Goal: Transaction & Acquisition: Purchase product/service

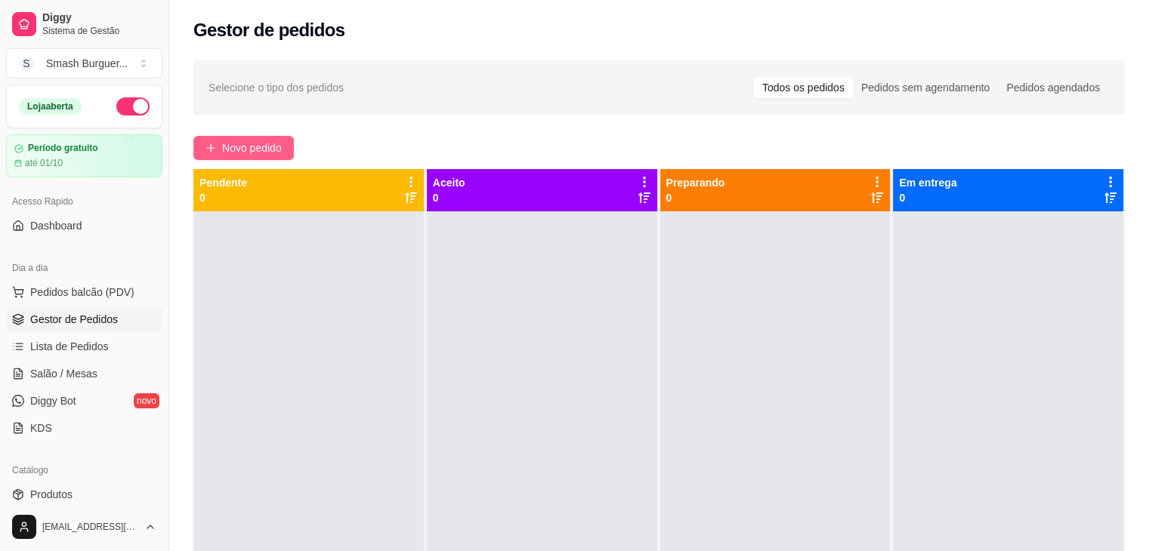
click at [252, 155] on span "Novo pedido" at bounding box center [252, 148] width 60 height 17
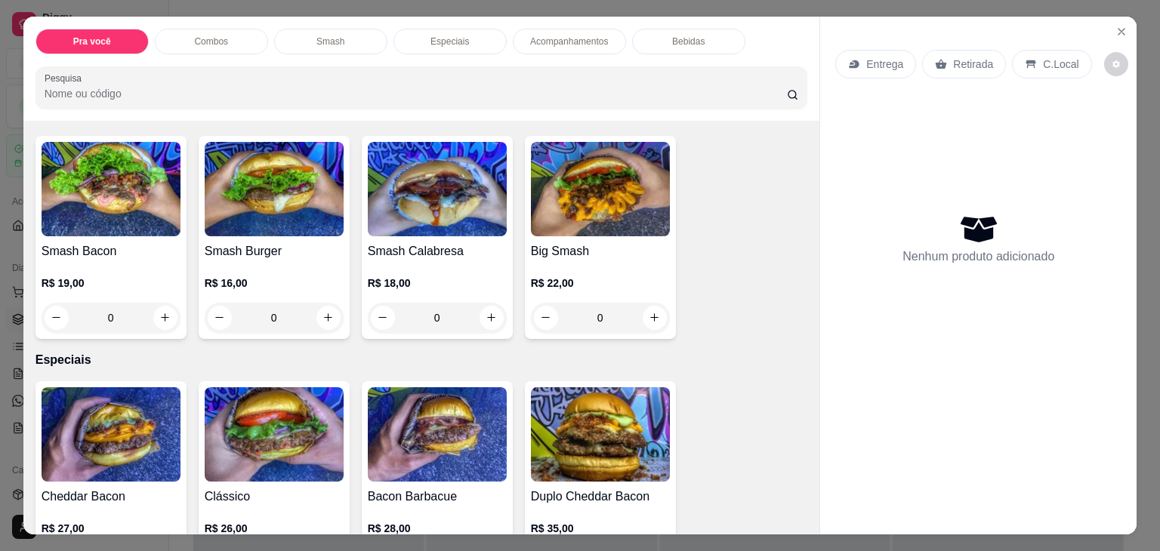
scroll to position [1024, 0]
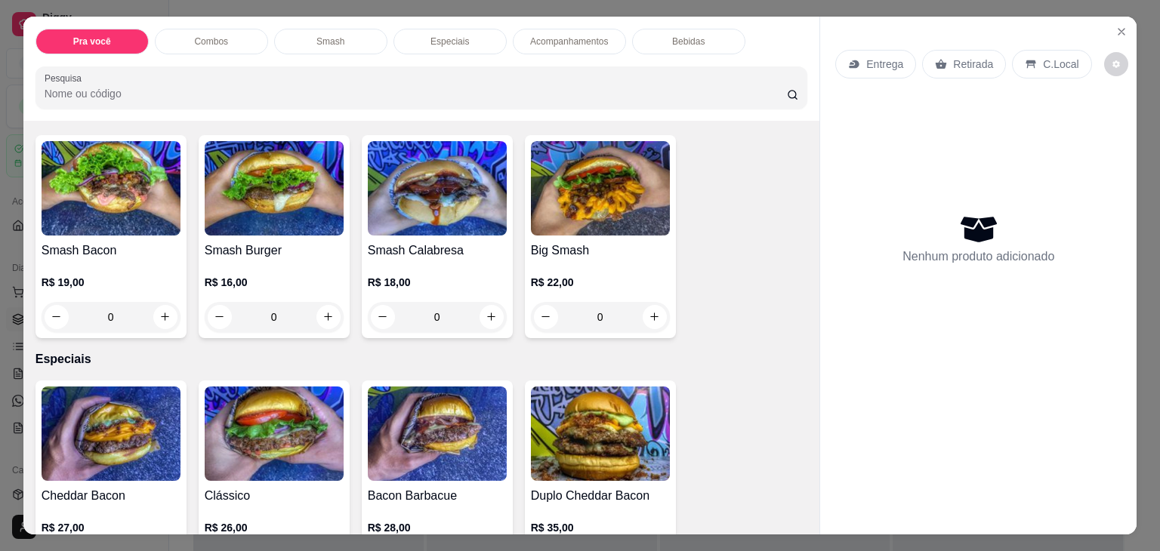
click at [160, 313] on div "0" at bounding box center [111, 317] width 139 height 30
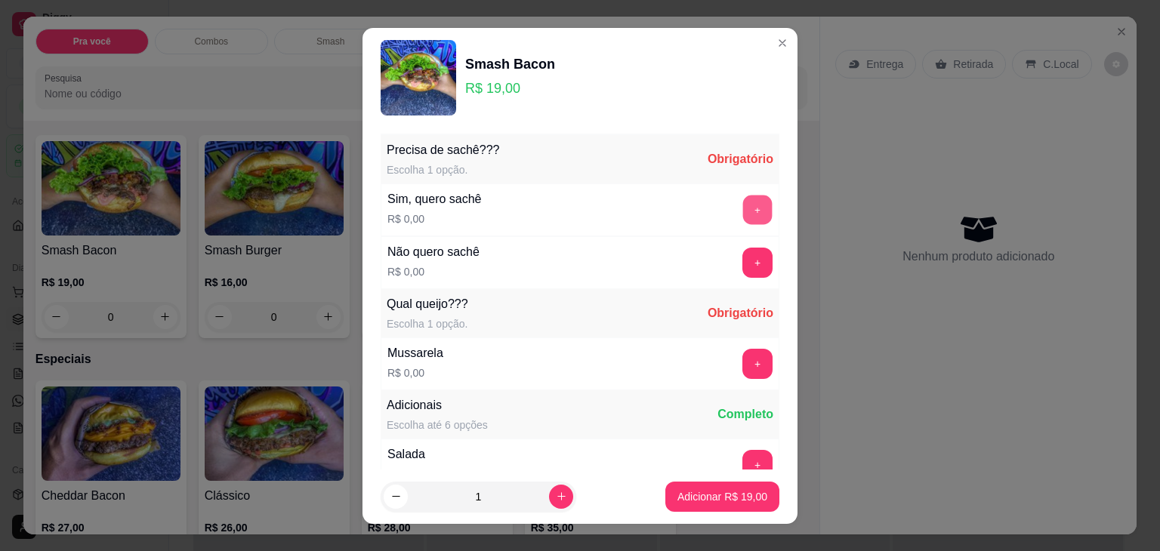
click at [743, 209] on button "+" at bounding box center [757, 209] width 29 height 29
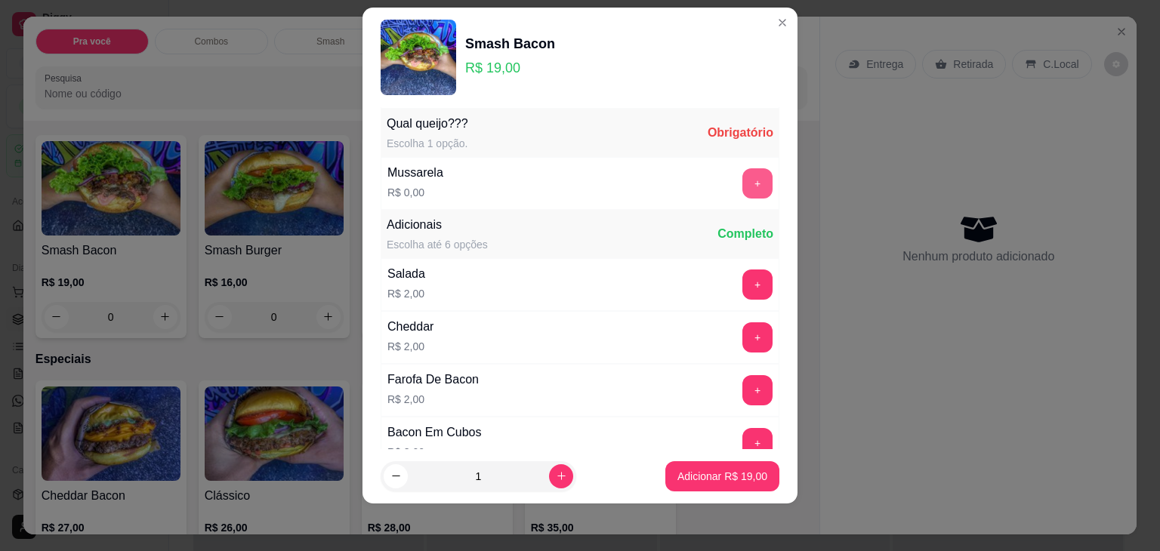
click at [743, 185] on button "+" at bounding box center [758, 183] width 30 height 30
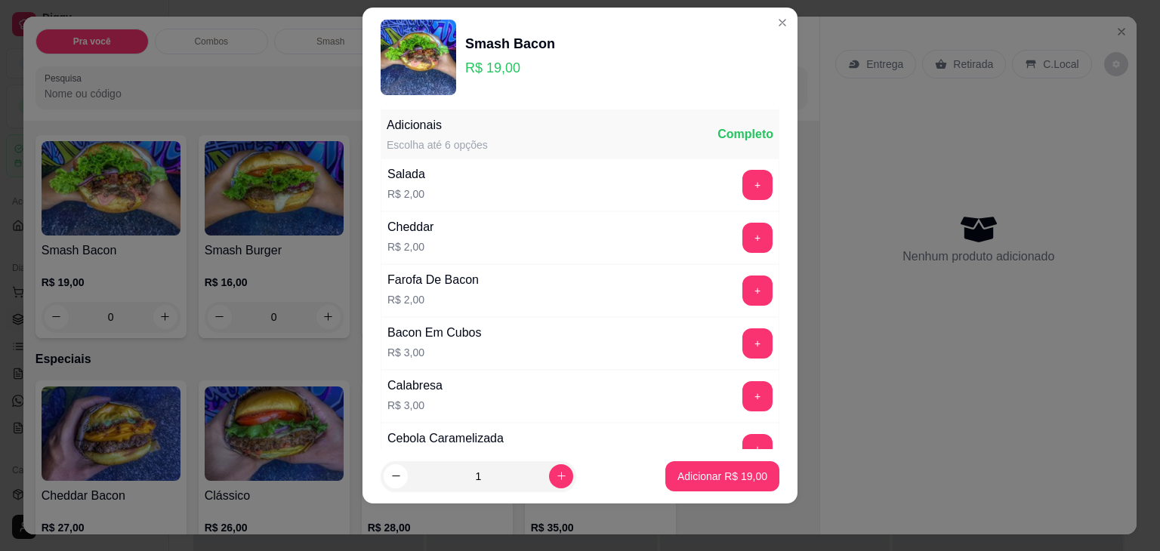
scroll to position [261, 0]
click at [704, 478] on p "Adicionar R$ 19,00" at bounding box center [723, 476] width 90 height 15
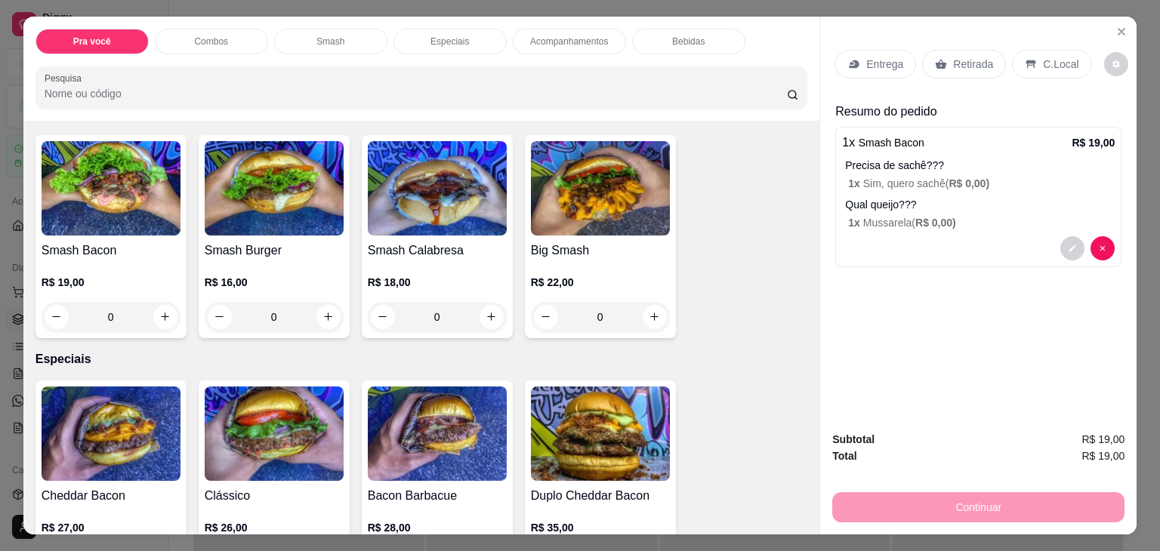
click at [429, 291] on div "R$ 18,00 0" at bounding box center [437, 303] width 139 height 57
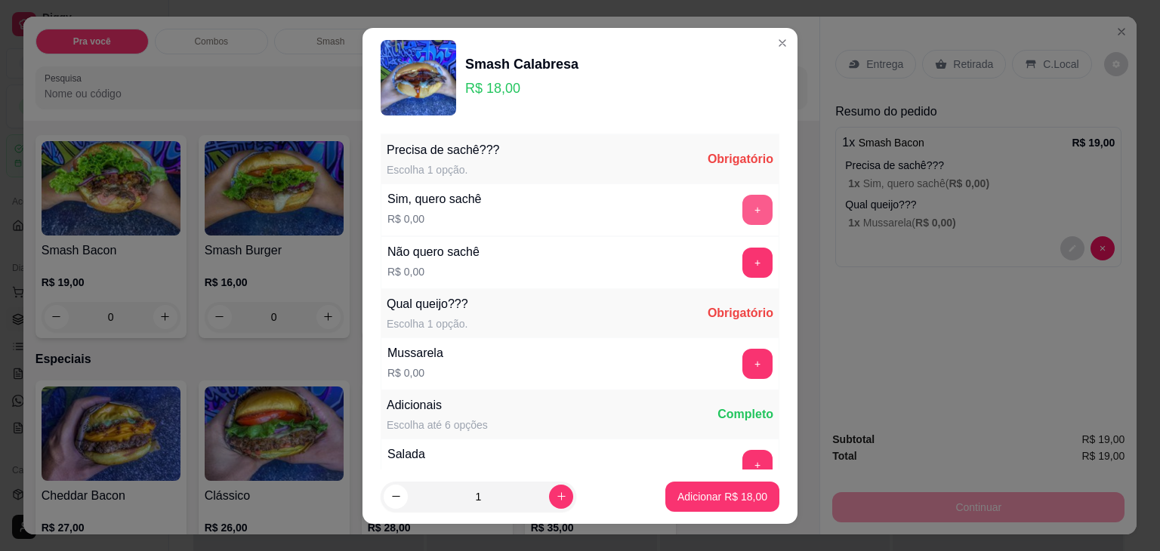
click at [743, 215] on button "+" at bounding box center [758, 210] width 30 height 30
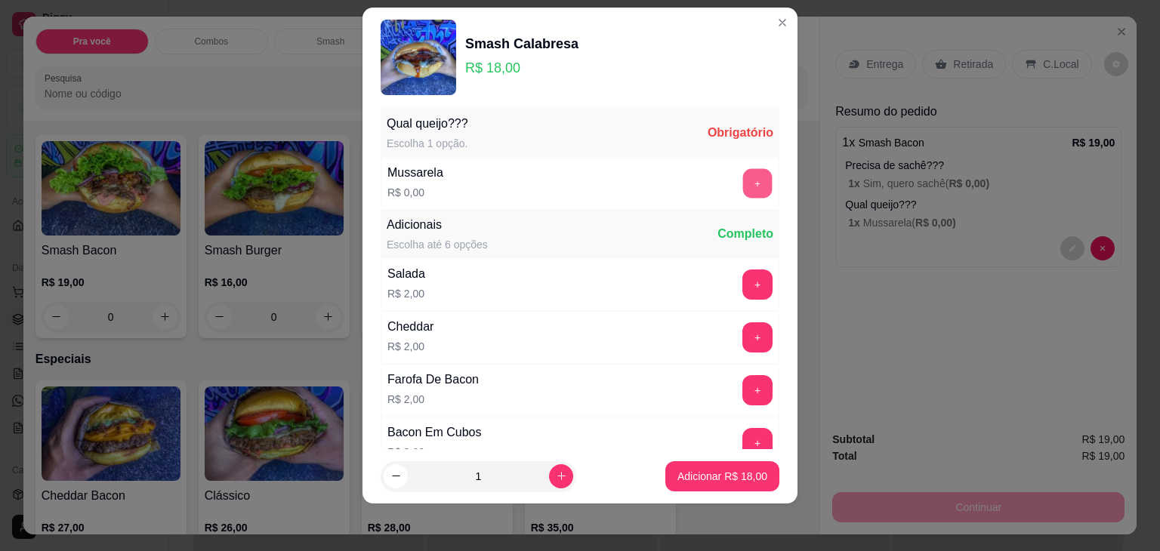
click at [743, 177] on button "+" at bounding box center [757, 182] width 29 height 29
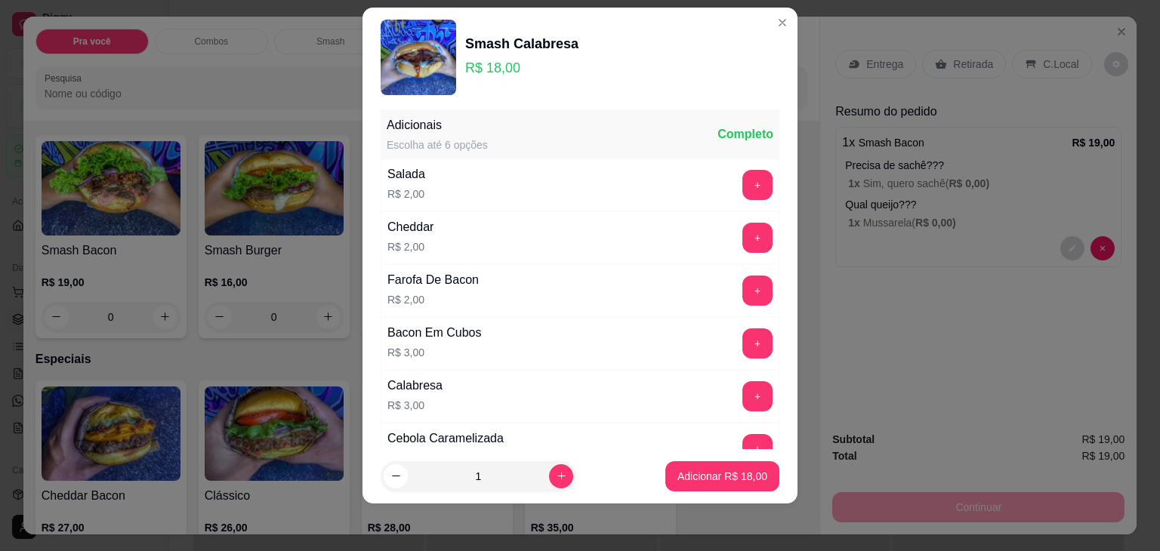
scroll to position [261, 0]
click at [724, 476] on p "Adicionar R$ 18,00" at bounding box center [723, 476] width 90 height 15
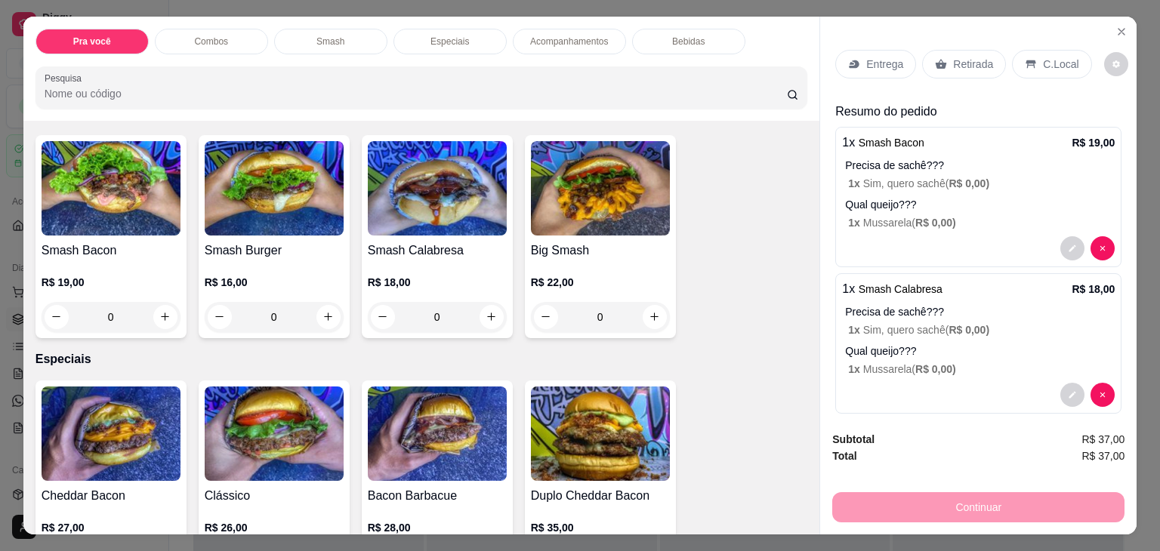
click at [603, 249] on h4 "Big Smash" at bounding box center [600, 251] width 139 height 18
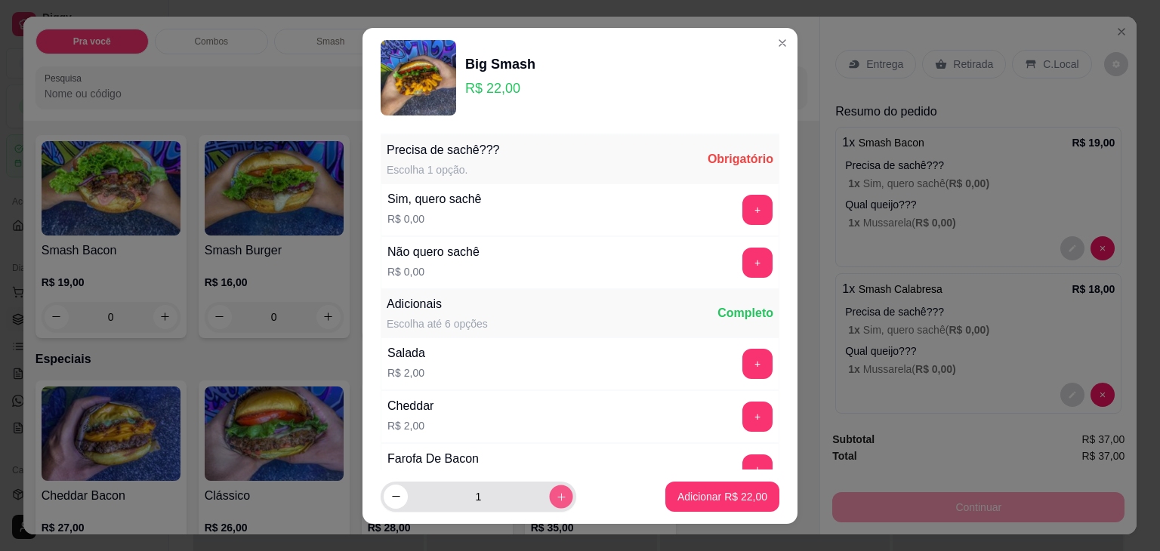
click at [556, 499] on icon "increase-product-quantity" at bounding box center [561, 496] width 11 height 11
type input "2"
click at [743, 214] on button "+" at bounding box center [757, 209] width 29 height 29
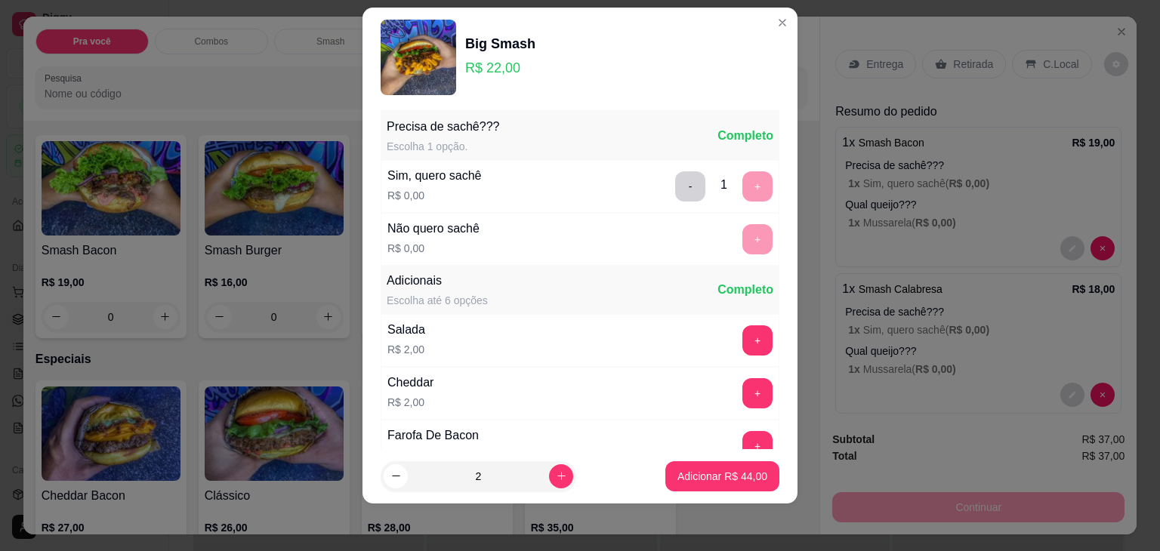
scroll to position [5, 0]
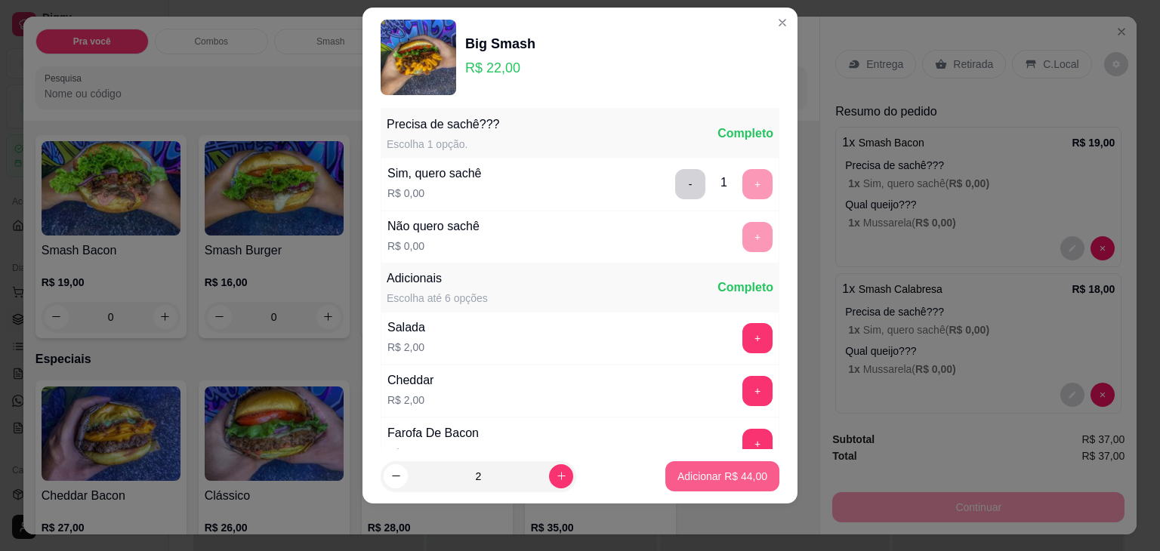
click at [707, 474] on p "Adicionar R$ 44,00" at bounding box center [723, 476] width 90 height 15
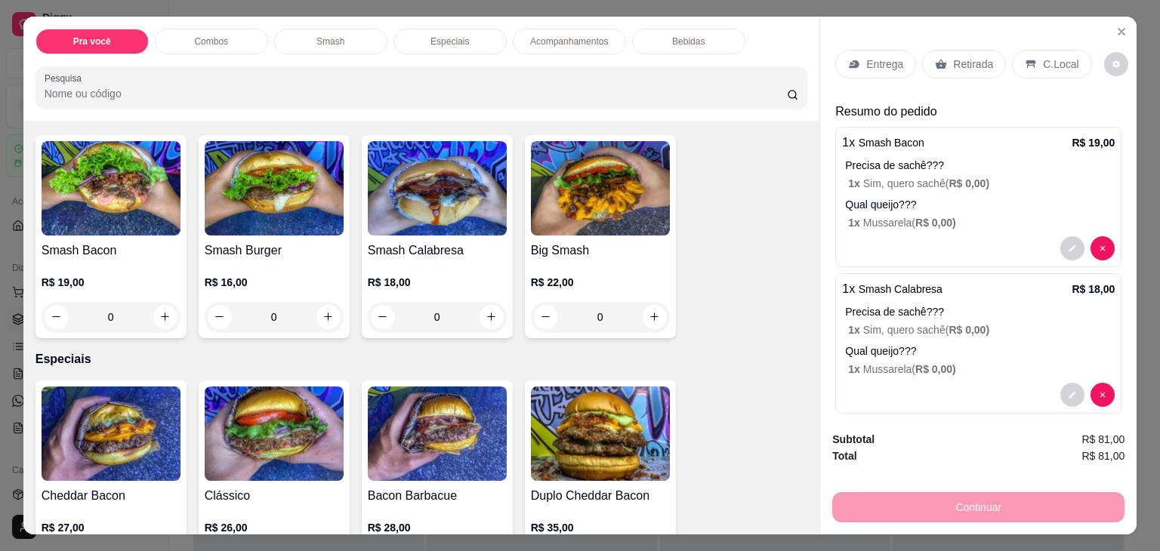
click at [866, 57] on p "Entrega" at bounding box center [884, 64] width 37 height 15
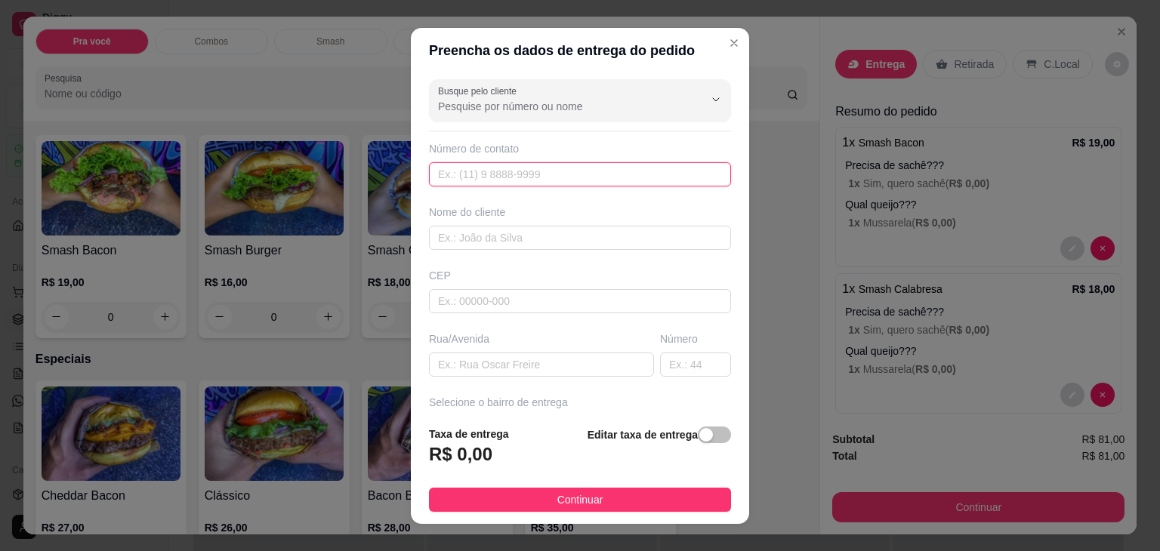
click at [590, 169] on input "text" at bounding box center [580, 174] width 302 height 24
paste input "[PHONE_NUMBER]"
type input "[PHONE_NUMBER]"
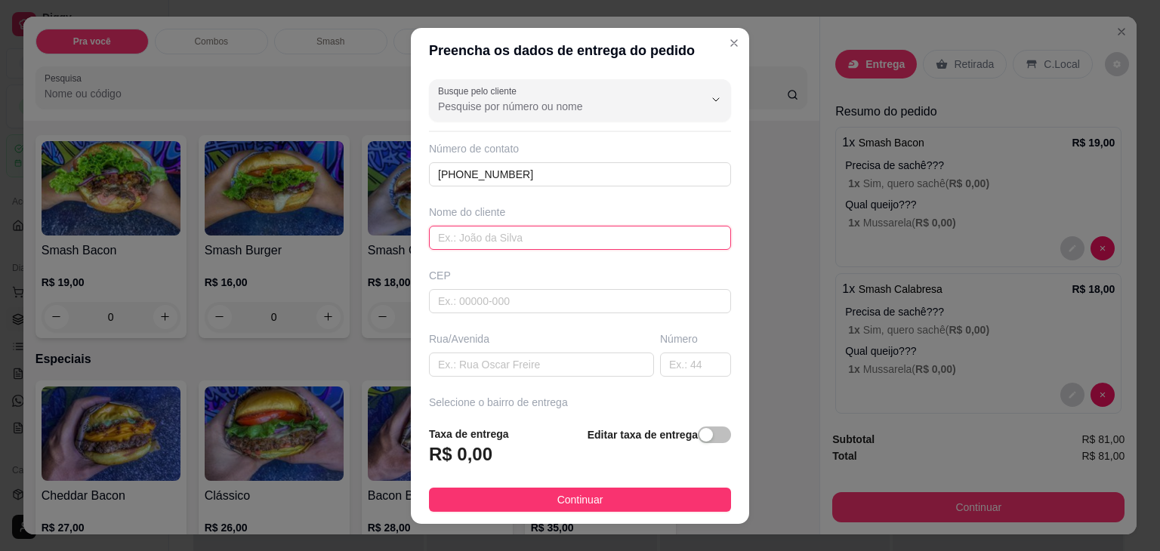
click at [532, 239] on input "text" at bounding box center [580, 238] width 302 height 24
type input "Iza"
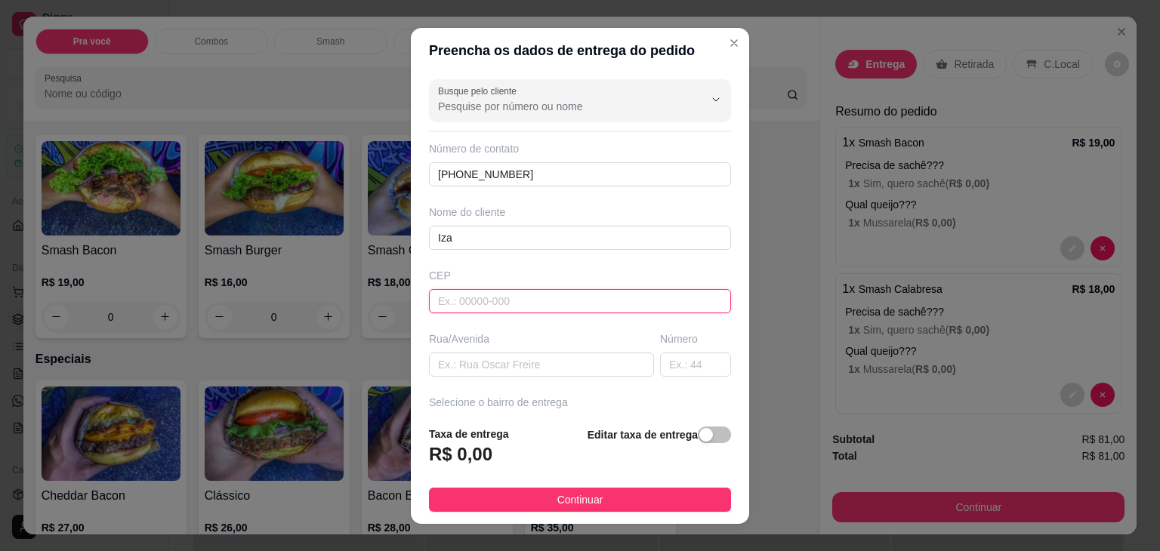
click at [508, 299] on input "text" at bounding box center [580, 301] width 302 height 24
type input "47760000"
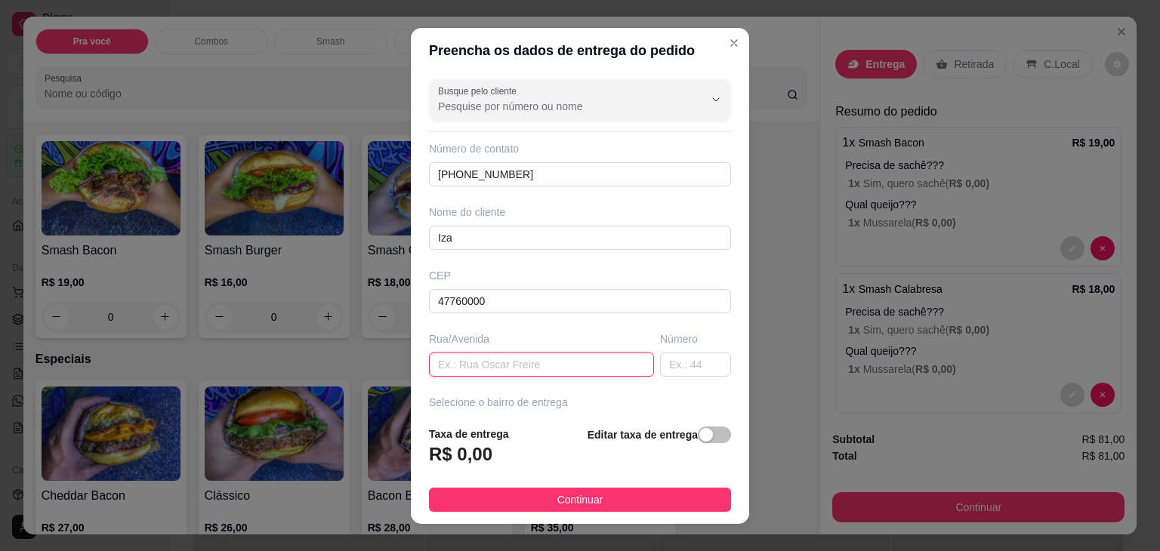
click at [511, 366] on input "text" at bounding box center [541, 365] width 225 height 24
type input "Santa Luzia"
click at [660, 363] on input "text" at bounding box center [695, 365] width 71 height 24
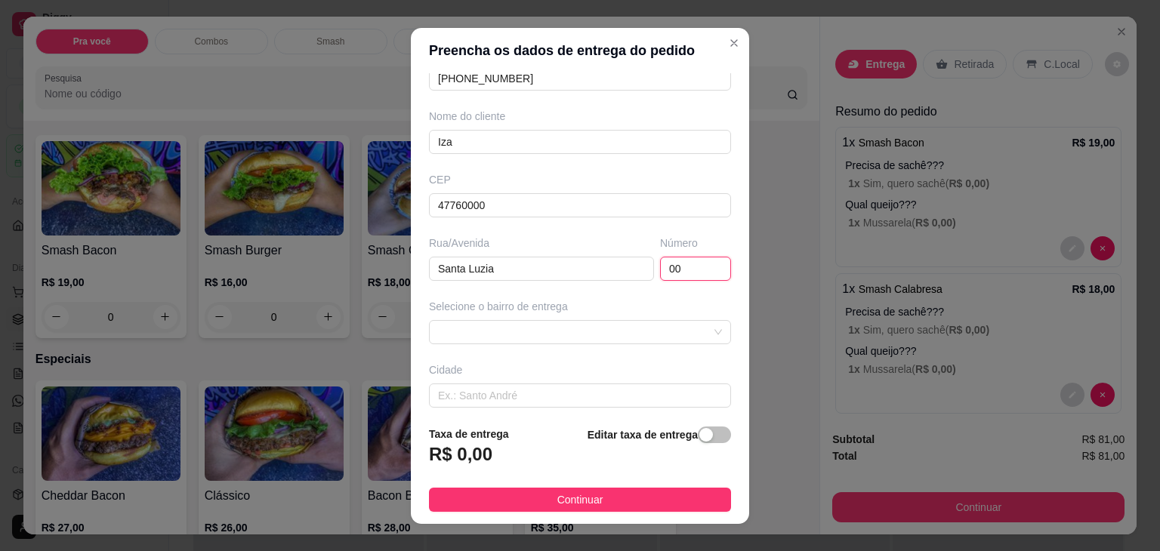
scroll to position [166, 0]
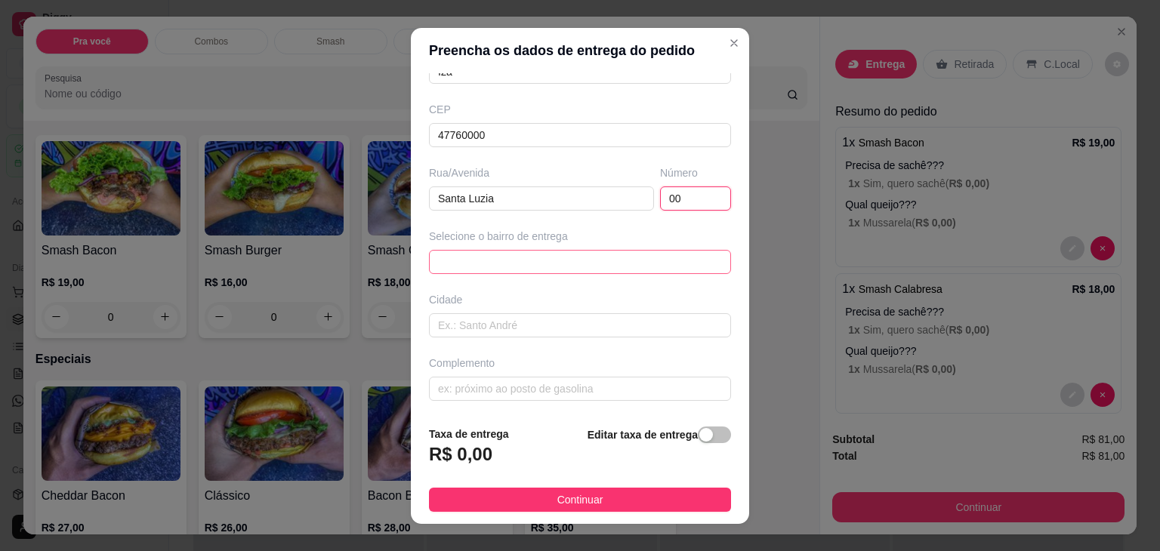
click at [623, 251] on span at bounding box center [580, 262] width 284 height 23
type input "00"
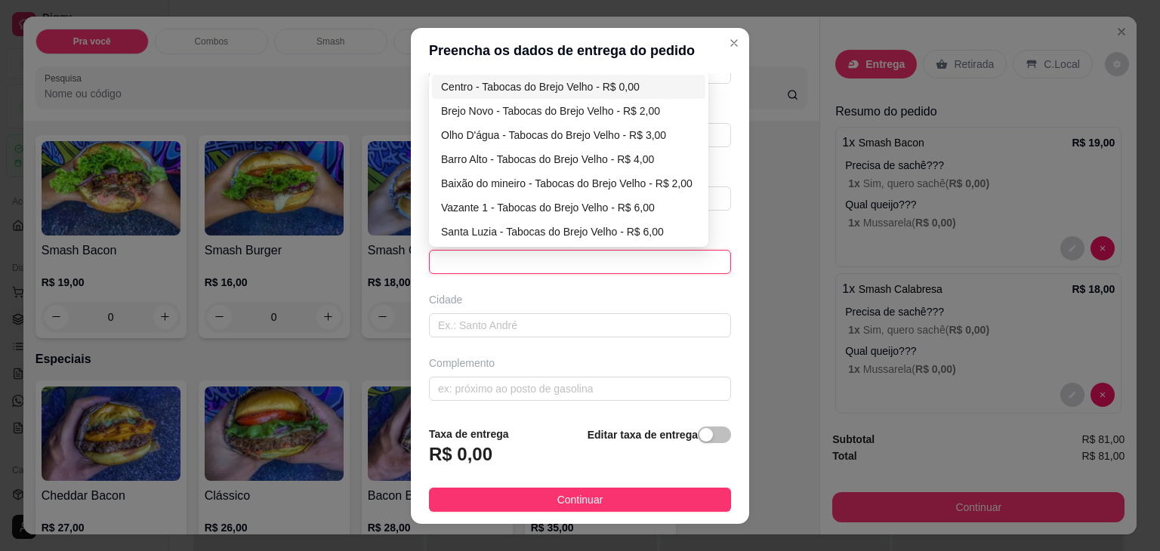
click at [594, 84] on div "Centro - Tabocas do Brejo Velho - R$ 0,00" at bounding box center [568, 87] width 255 height 17
type input "Tabocas do Brejo Velho"
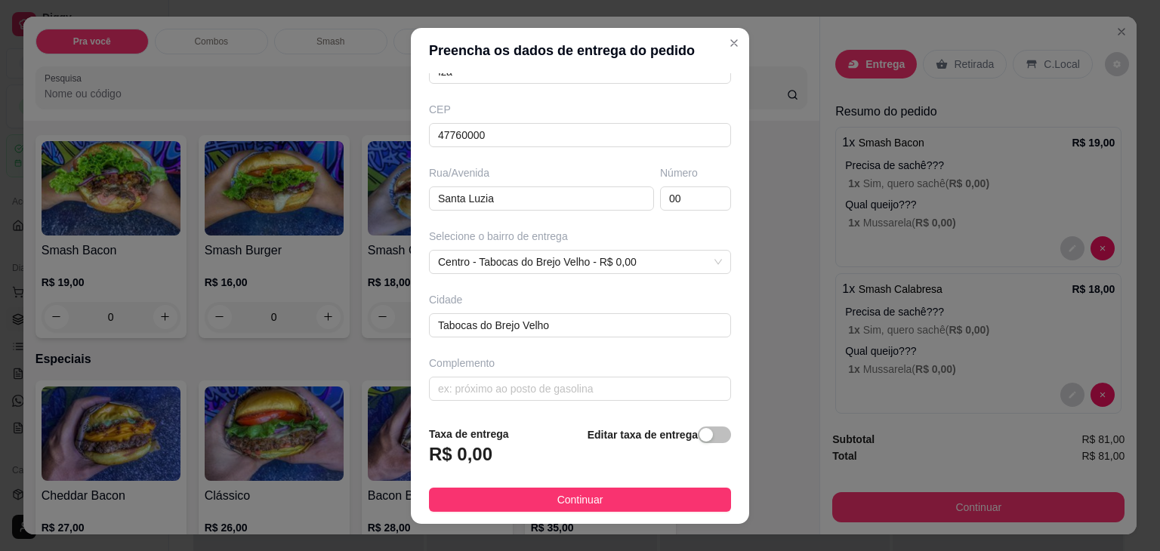
click at [509, 402] on div "Busque pelo cliente Número de contato [PHONE_NUMBER] Nome do cliente Iza CEP 47…" at bounding box center [580, 243] width 338 height 341
click at [509, 389] on input "text" at bounding box center [580, 389] width 302 height 24
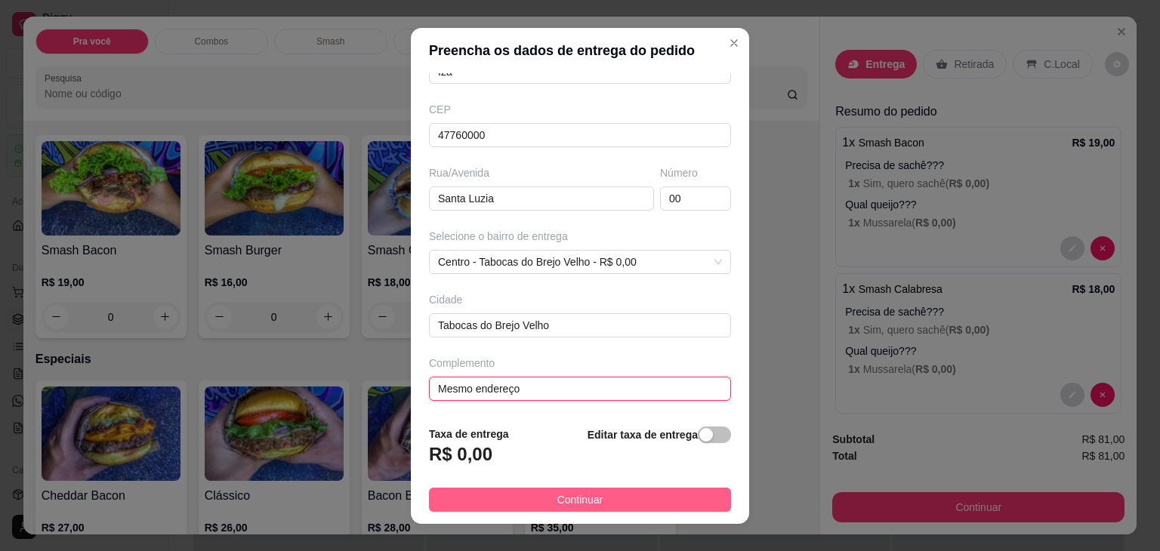
type input "Mesmo endereço"
click at [569, 500] on span "Continuar" at bounding box center [580, 500] width 46 height 17
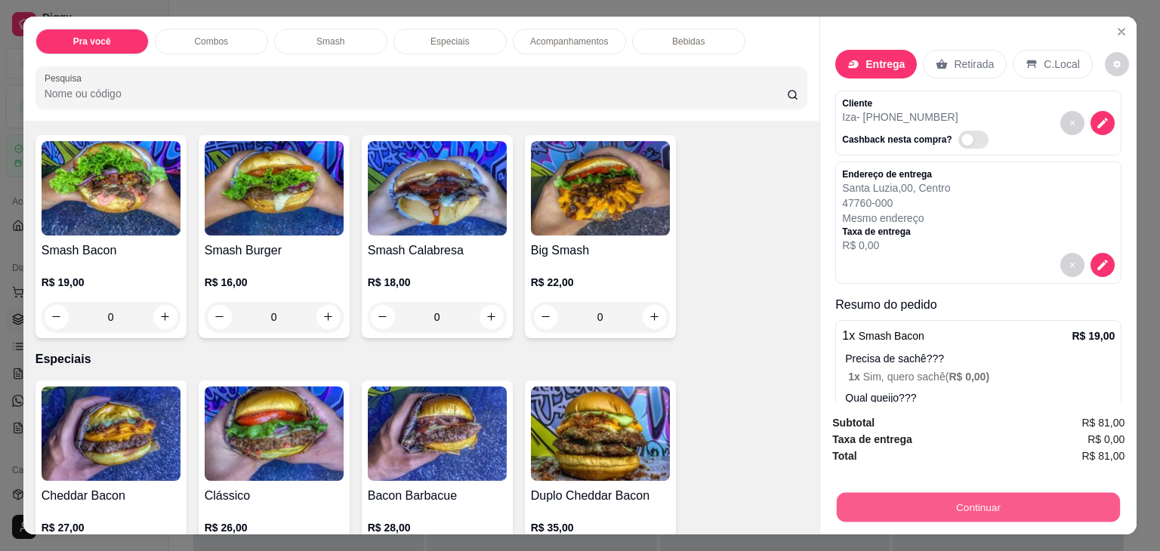
click at [969, 502] on button "Continuar" at bounding box center [978, 507] width 283 height 29
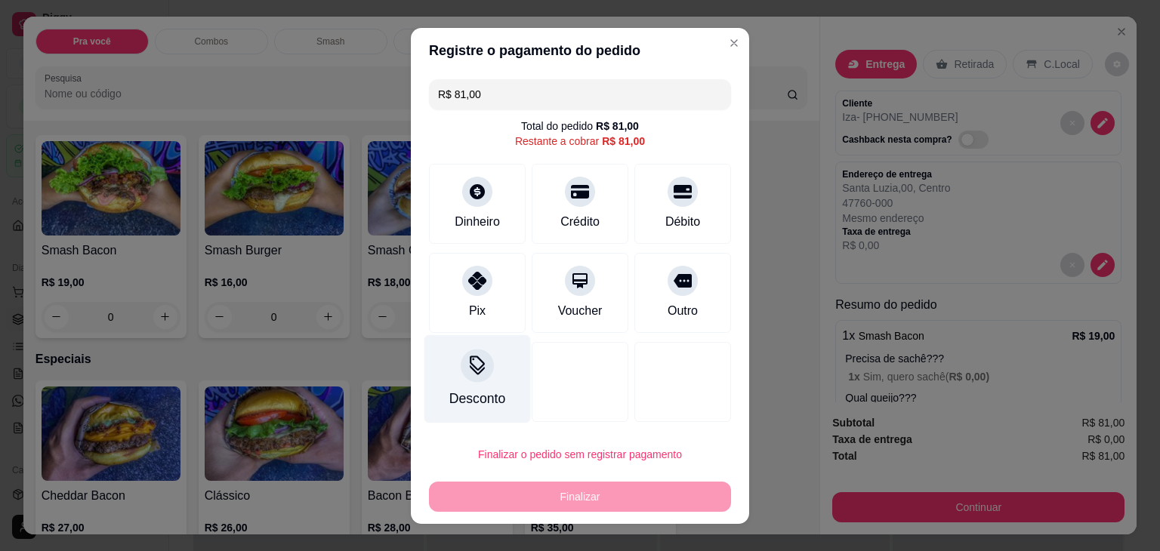
click at [462, 378] on div at bounding box center [477, 365] width 33 height 33
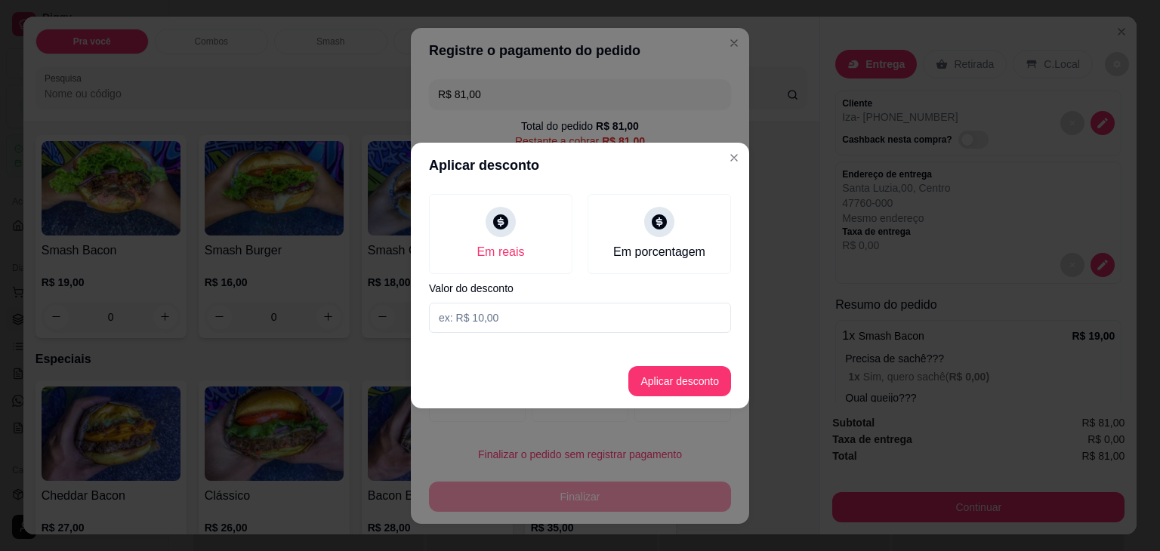
click at [530, 309] on input at bounding box center [580, 318] width 302 height 30
type input "1,00"
click at [673, 387] on button "Aplicar desconto" at bounding box center [680, 381] width 99 height 29
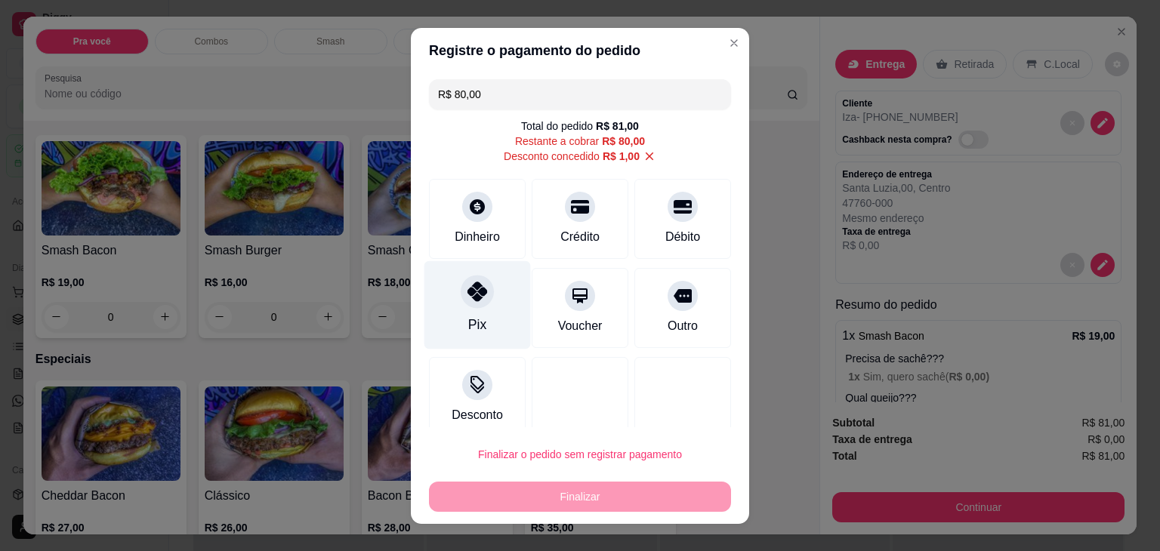
click at [462, 306] on div at bounding box center [477, 291] width 33 height 33
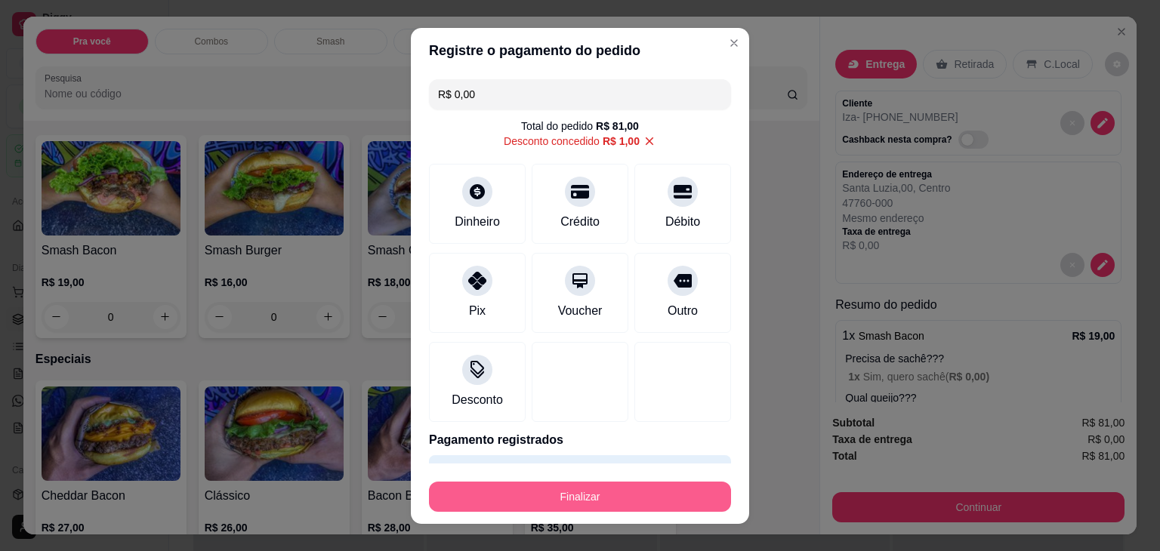
click at [474, 500] on button "Finalizar" at bounding box center [580, 497] width 302 height 30
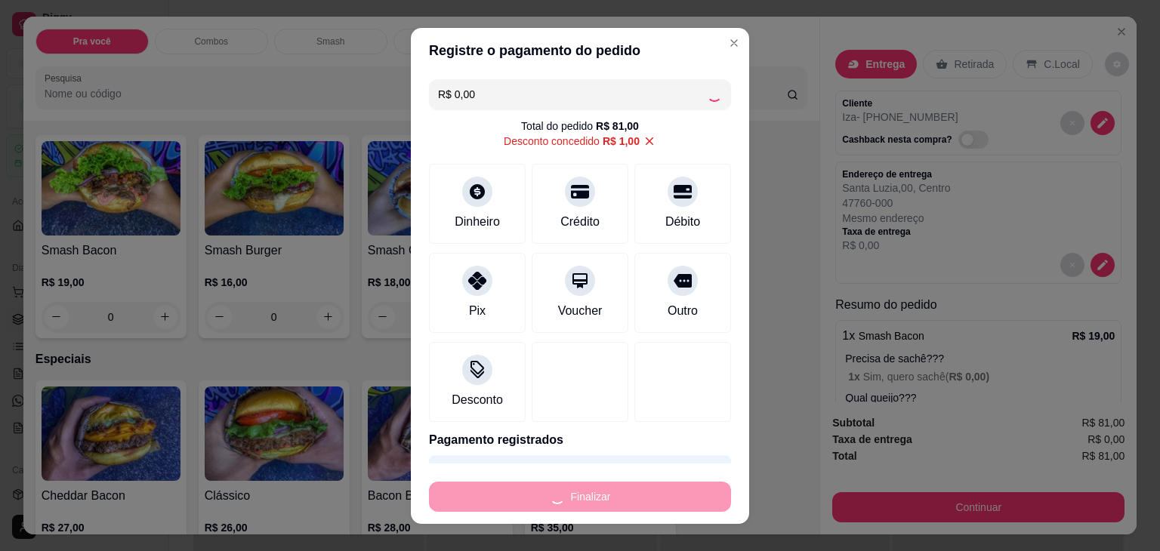
type input "-R$ 81,00"
